Goal: Navigation & Orientation: Find specific page/section

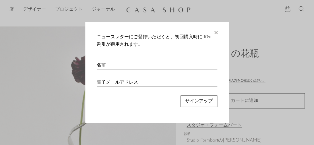
click at [215, 32] on font "×" at bounding box center [216, 31] width 6 height 11
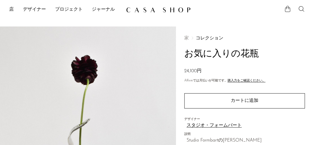
click at [147, 10] on img at bounding box center [158, 10] width 65 height 6
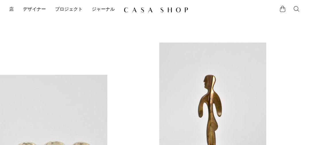
click at [11, 9] on font "店" at bounding box center [11, 9] width 5 height 5
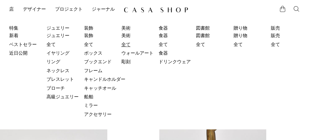
click at [127, 43] on font "全て" at bounding box center [125, 44] width 9 height 5
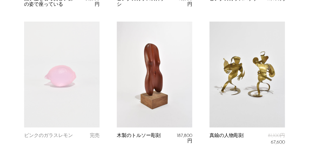
scroll to position [1550, 0]
